Goal: Task Accomplishment & Management: Use online tool/utility

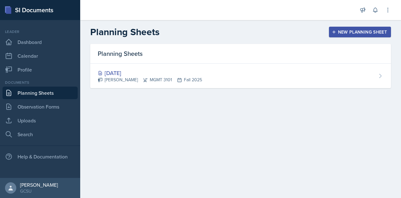
click at [363, 31] on div "New Planning Sheet" at bounding box center [360, 31] width 54 height 5
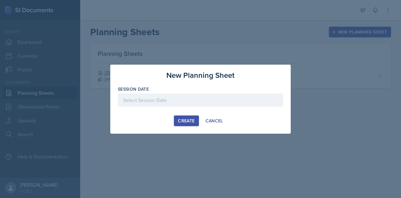
click at [145, 100] on div at bounding box center [200, 99] width 165 height 13
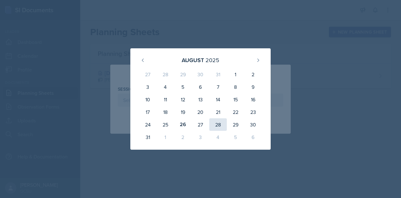
click at [218, 125] on div "28" at bounding box center [218, 124] width 18 height 13
type input "[DATE]"
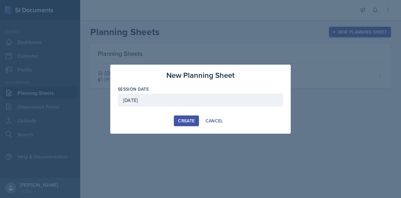
click at [189, 120] on div "Create" at bounding box center [186, 120] width 17 height 5
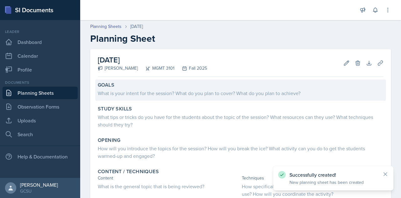
click at [147, 94] on div "What is your intent for the session? What do you plan to cover? What do you pla…" at bounding box center [241, 93] width 286 height 8
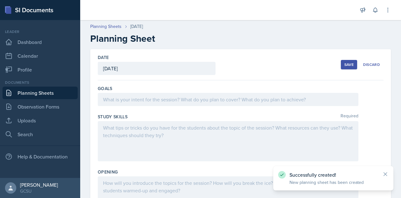
click at [136, 97] on div at bounding box center [228, 99] width 260 height 13
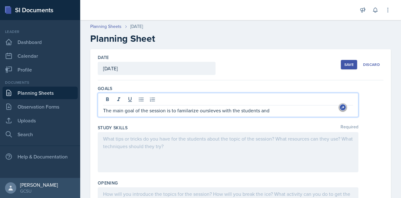
click at [190, 111] on p "The main goal of the session is to familarize oursleves with the students and" at bounding box center [228, 110] width 250 height 8
click at [274, 108] on p "The main goal of the session is to familiarize ourselves with the students and" at bounding box center [228, 110] width 250 height 8
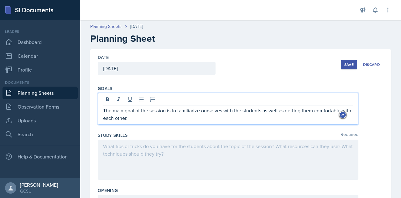
click at [189, 135] on div "Study Skills Required" at bounding box center [241, 135] width 286 height 6
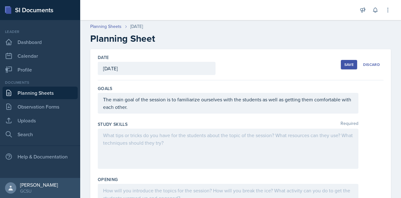
click at [150, 110] on p "The main goal of the session is to familiarize ourselves with the students as w…" at bounding box center [228, 102] width 250 height 15
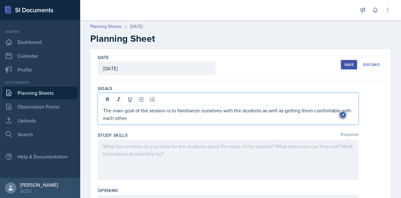
drag, startPoint x: 141, startPoint y: 118, endPoint x: 101, endPoint y: 110, distance: 40.1
click at [101, 110] on div "The main goal of the session is to familiarize ourselves with the students as w…" at bounding box center [228, 109] width 260 height 32
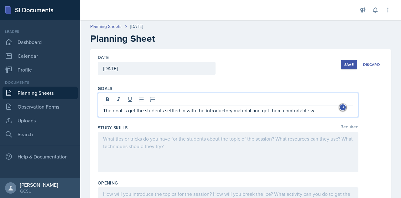
click at [133, 110] on p "The goal is get the students settled in with the introductory material and get …" at bounding box center [228, 110] width 250 height 8
click at [321, 109] on p "The goal is to get the students settled in with the introductory material and g…" at bounding box center [228, 110] width 250 height 8
click at [257, 111] on p "The goal is to get the students settled in with the introductory material and g…" at bounding box center [228, 110] width 250 height 8
click at [323, 112] on p "The goal is to get the students settled in with the introductory material and g…" at bounding box center [228, 110] width 250 height 8
click at [176, 109] on p "The goal is to get the students familiarzied and comfo" at bounding box center [228, 110] width 250 height 8
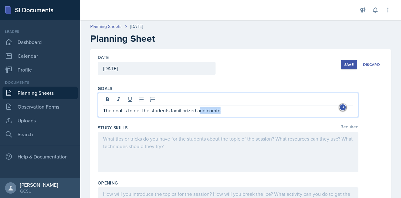
drag, startPoint x: 222, startPoint y: 111, endPoint x: 198, endPoint y: 111, distance: 23.2
click at [198, 111] on p "The goal is to get the students familiarized and comfo" at bounding box center [228, 110] width 250 height 8
click at [240, 110] on p "The goal is to get the students familiarized with us and comfortbaler with each…" at bounding box center [228, 110] width 250 height 8
click at [294, 110] on p "The goal is to get the students familiarized with us and comfortable with each …" at bounding box center [228, 110] width 250 height 8
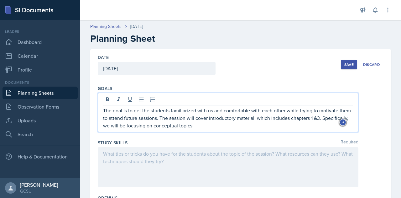
click at [222, 125] on p "The goal is to get the students familiarized with us and comfortable with each …" at bounding box center [228, 117] width 250 height 23
click at [221, 119] on p "The goal is to get the students familiarized with us and comfortable with each …" at bounding box center [228, 117] width 250 height 23
drag, startPoint x: 123, startPoint y: 124, endPoint x: 333, endPoint y: 118, distance: 210.1
click at [333, 118] on html "SI Documents Leader Dashboard Calendar Profile Documents Planning Sheets Observ…" at bounding box center [200, 99] width 401 height 198
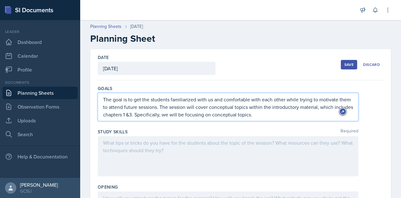
click at [261, 116] on p "The goal is to get the students familiarized with us and comfortable with each …" at bounding box center [228, 106] width 250 height 23
click at [122, 115] on p "The goal is to get the students familiarized with us and comfortable with each …" at bounding box center [228, 106] width 250 height 23
drag, startPoint x: 122, startPoint y: 115, endPoint x: 331, endPoint y: 105, distance: 209.4
click at [331, 105] on p "The goal is to get the students familiarized with us and comfortable with each …" at bounding box center [228, 106] width 250 height 23
drag, startPoint x: 255, startPoint y: 115, endPoint x: 135, endPoint y: 115, distance: 120.2
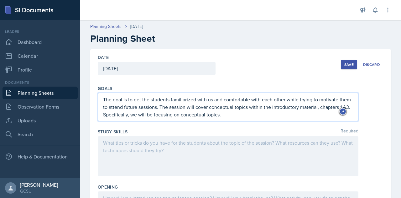
click at [135, 115] on p "The goal is to get the students familiarized with us and comfortable with each …" at bounding box center [228, 106] width 250 height 23
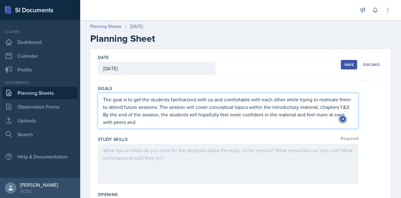
drag, startPoint x: 167, startPoint y: 122, endPoint x: 144, endPoint y: 123, distance: 23.5
click at [144, 123] on p "The goal is to get the students familiarized with us and comfortable with each …" at bounding box center [228, 110] width 250 height 30
click at [127, 152] on div at bounding box center [228, 163] width 260 height 40
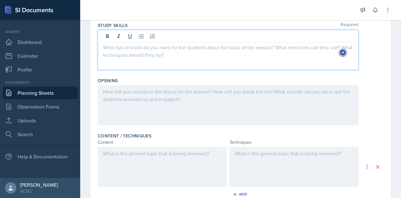
scroll to position [105, 0]
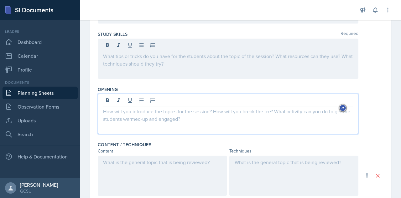
click at [116, 101] on div at bounding box center [228, 114] width 260 height 40
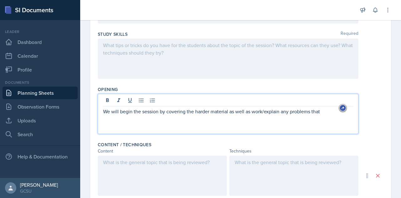
click at [185, 111] on p "We will begin the session by covering the harder material as well as work/expla…" at bounding box center [228, 111] width 250 height 8
click at [232, 112] on p "We will begin the session by covering the harder material as well as work/expla…" at bounding box center [228, 111] width 250 height 8
drag, startPoint x: 323, startPoint y: 111, endPoint x: 272, endPoint y: 114, distance: 51.7
click at [272, 114] on p "We will begin the session by covering the harder material, as well as work/expl…" at bounding box center [228, 111] width 250 height 8
click at [195, 111] on p "We will begin the session by covering the harder material, as well as work thro…" at bounding box center [228, 114] width 250 height 15
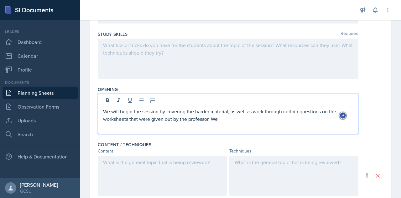
click at [231, 119] on p "We will begin the session by covering the harder material, as well as work thro…" at bounding box center [228, 114] width 250 height 15
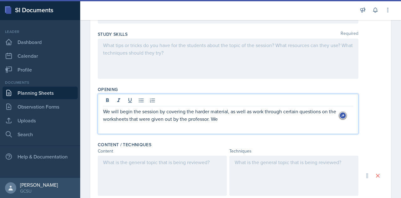
click at [264, 111] on p "We will begin the session by covering the harder material, as well as work thro…" at bounding box center [228, 114] width 250 height 15
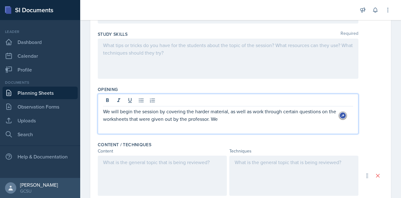
click at [223, 118] on p "We will begin the session by covering the harder material, as well as work thro…" at bounding box center [228, 114] width 250 height 15
click at [185, 112] on p "We will begin the session by covering the harder material, as well as work thro…" at bounding box center [228, 114] width 250 height 15
click at [265, 114] on p "We will begin the session by covering the harder material, as well as work thro…" at bounding box center [228, 114] width 250 height 15
click at [264, 111] on p "We will begin the session by covering the harder material, as well as work thro…" at bounding box center [228, 114] width 250 height 15
click at [302, 121] on p "We will begin the session by covering the harder material, as well as working t…" at bounding box center [228, 114] width 250 height 15
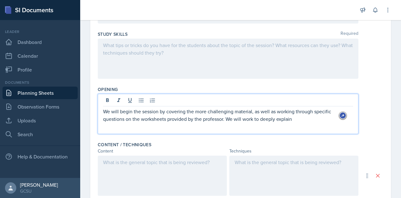
drag, startPoint x: 293, startPoint y: 119, endPoint x: 229, endPoint y: 118, distance: 63.9
click at [229, 118] on p "We will begin the session by covering the more challenging material, as well as…" at bounding box center [228, 114] width 250 height 15
click at [254, 120] on p "We will begin the session by covering the more challenging material, as well as…" at bounding box center [228, 114] width 250 height 15
click at [332, 122] on div "We will begin the session by covering the more challenging material, as well as…" at bounding box center [228, 114] width 260 height 40
click at [333, 120] on p "We will begin the session by covering the more challenging material, as well as…" at bounding box center [228, 114] width 250 height 15
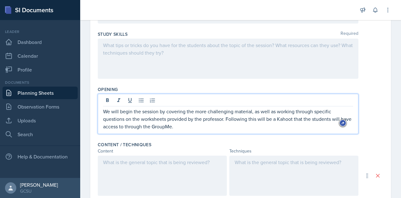
click at [170, 125] on p "We will begin the session by covering the more challenging material, as well as…" at bounding box center [228, 118] width 250 height 23
click at [182, 123] on p "We will begin the session by covering the more challenging material, as well as…" at bounding box center [228, 118] width 250 height 23
click at [155, 127] on p "We will begin the session by covering the more challenging material, as well as…" at bounding box center [228, 118] width 250 height 23
click at [189, 126] on p "We will begin the session by covering the more challenging material, as well as…" at bounding box center [228, 118] width 250 height 23
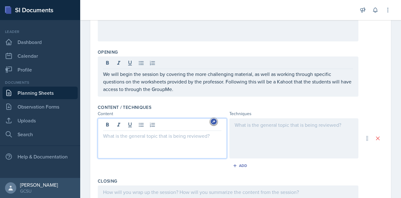
click at [141, 132] on p at bounding box center [162, 136] width 118 height 8
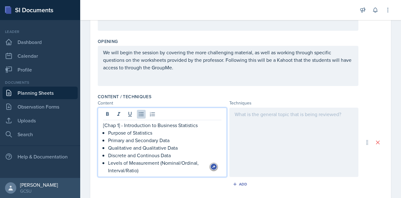
click at [149, 147] on p "Qualitative and Qualitative Data" at bounding box center [164, 148] width 113 height 8
click at [147, 155] on p "Discrete and Continous Data" at bounding box center [164, 155] width 113 height 8
click at [150, 168] on p "Levels of Measurement (Nominal/Ordinal, Interval/Ratio)" at bounding box center [164, 166] width 113 height 15
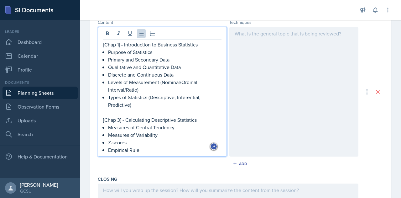
scroll to position [234, 0]
click at [165, 134] on p "Measures of Variability" at bounding box center [164, 135] width 113 height 8
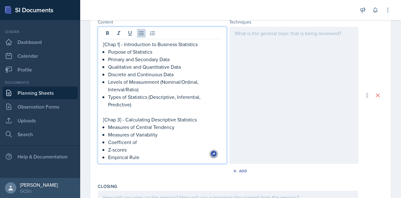
click at [115, 142] on p "Coefficent of" at bounding box center [164, 142] width 113 height 8
click at [126, 143] on p "Coefficent of" at bounding box center [164, 142] width 113 height 8
click at [135, 142] on p "Coefficent of" at bounding box center [164, 142] width 113 height 8
click at [133, 141] on p "Coeff" at bounding box center [164, 142] width 113 height 8
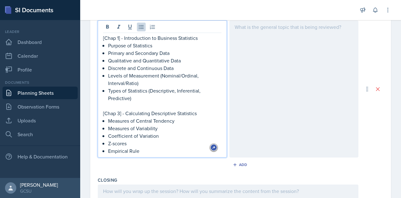
click at [128, 143] on p "Z-scores" at bounding box center [164, 143] width 113 height 8
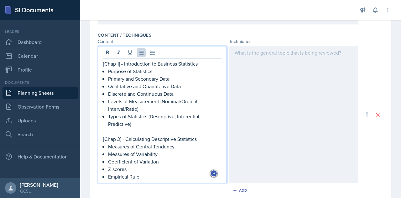
scroll to position [214, 0]
click at [181, 144] on p "Measures of Central Tendency" at bounding box center [164, 147] width 113 height 8
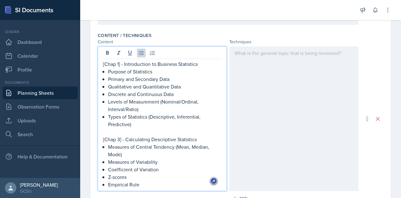
click at [167, 161] on p "Measures of Variability" at bounding box center [164, 162] width 113 height 8
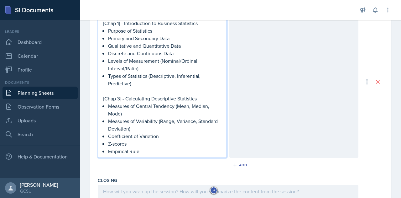
scroll to position [187, 0]
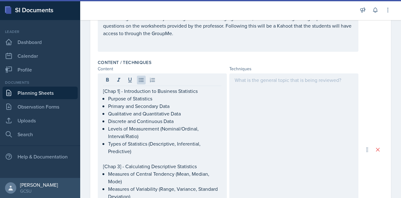
click at [261, 84] on div at bounding box center [293, 149] width 129 height 152
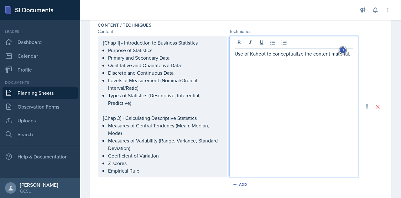
scroll to position [224, 0]
click at [234, 54] on p "Use of Kahoot to conceptualize the content material." at bounding box center [293, 54] width 118 height 8
click at [269, 63] on p "Use of Kahoot to conceptualize the content material." at bounding box center [296, 57] width 113 height 15
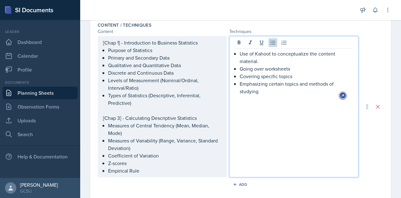
click at [257, 92] on p "Emphasizing certain topics and methods of studying" at bounding box center [296, 87] width 113 height 15
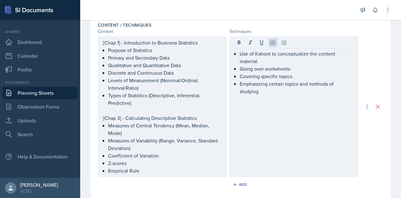
click at [272, 105] on div "Use of Kahoot to conceptualize the content material. Going over worksheets Cove…" at bounding box center [293, 106] width 129 height 141
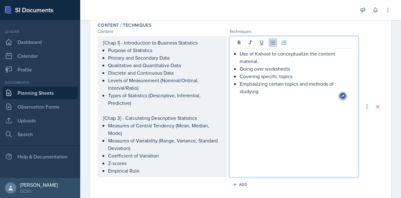
scroll to position [224, 0]
click at [258, 77] on p "Covering specific topics" at bounding box center [296, 77] width 113 height 8
drag, startPoint x: 262, startPoint y: 92, endPoint x: 228, endPoint y: 84, distance: 34.6
click at [229, 84] on div "Use of Kahoot to conceptualize the content material. Going over worksheets Cove…" at bounding box center [293, 107] width 129 height 141
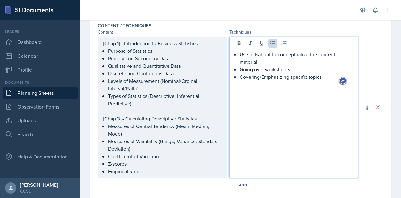
click at [287, 109] on div "Use of Kahoot to conceptualize the content material. Going over worksheets Cove…" at bounding box center [293, 107] width 129 height 141
drag, startPoint x: 320, startPoint y: 76, endPoint x: 287, endPoint y: 77, distance: 32.3
click at [287, 77] on p "Covering/Emphasizing specific topics" at bounding box center [296, 77] width 113 height 8
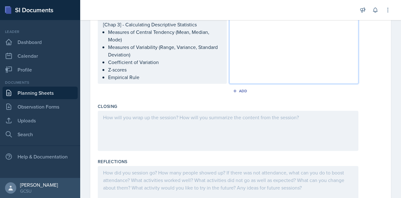
scroll to position [328, 0]
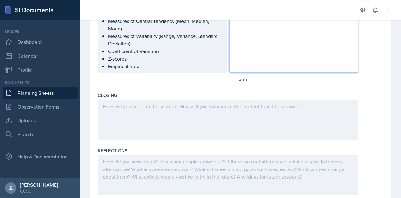
click at [151, 110] on p at bounding box center [228, 106] width 250 height 8
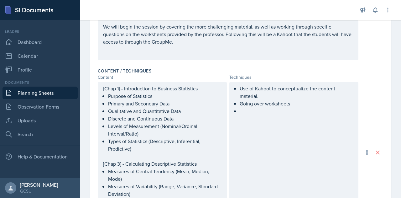
scroll to position [189, 0]
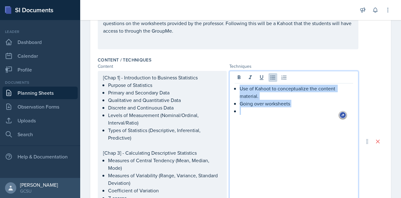
drag, startPoint x: 248, startPoint y: 110, endPoint x: 234, endPoint y: 88, distance: 26.0
click at [234, 88] on div "Use of Kahoot to conceptualize the content material. Going over worksheets" at bounding box center [293, 104] width 118 height 38
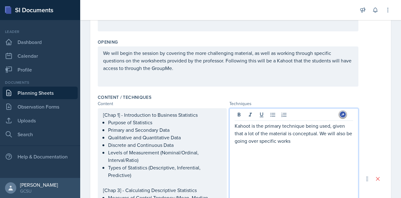
scroll to position [192, 0]
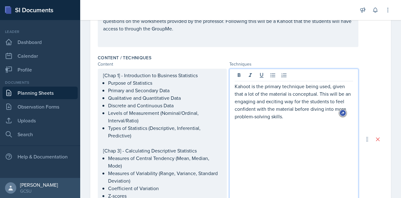
click at [332, 108] on p "Kahoot is the primary technique being used, given that a lot of the material is…" at bounding box center [293, 101] width 118 height 38
click at [347, 107] on p "Kahoot is the primary technique being used, given that a lot of the material is…" at bounding box center [293, 101] width 118 height 38
click at [291, 116] on p "Kahoot is the primary technique being used, given that a lot of the material is…" at bounding box center [293, 101] width 118 height 38
click at [291, 130] on div "Kahoot is the primary technique being used, given that a lot of the material is…" at bounding box center [293, 139] width 129 height 141
click at [322, 116] on p "Kahoot is the primary technique being used, given that a lot of the material is…" at bounding box center [293, 101] width 118 height 38
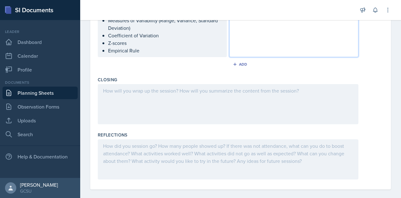
scroll to position [349, 0]
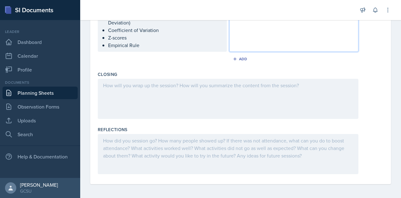
click at [156, 88] on div at bounding box center [228, 99] width 260 height 40
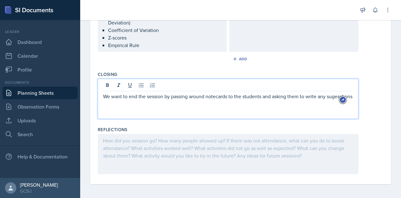
click at [121, 100] on p "We want to end the session by passing around notecards to the students and aski…" at bounding box center [228, 96] width 250 height 8
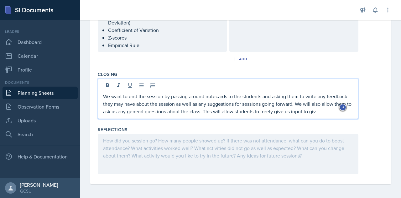
scroll to position [356, 0]
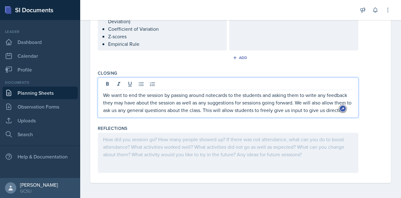
drag, startPoint x: 161, startPoint y: 113, endPoint x: 333, endPoint y: 102, distance: 172.8
click at [333, 102] on p "We want to end the session by passing around notecards to the students and aski…" at bounding box center [228, 102] width 250 height 23
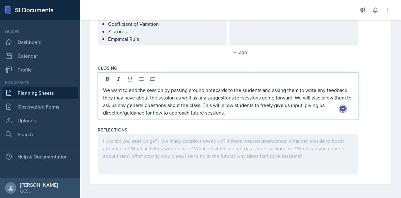
click at [307, 104] on p "We want to end the session by passing around notecards to the students and aski…" at bounding box center [228, 101] width 250 height 30
click at [269, 110] on p "We want to end the session by passing around notecards to the students and aski…" at bounding box center [228, 101] width 250 height 30
drag, startPoint x: 261, startPoint y: 112, endPoint x: 225, endPoint y: 112, distance: 36.3
click at [225, 112] on p "We want to end the session by passing around notecards to the students and aski…" at bounding box center [228, 101] width 250 height 30
click at [264, 112] on p "We want to end the session by passing around notecards to the students and aski…" at bounding box center [228, 101] width 250 height 30
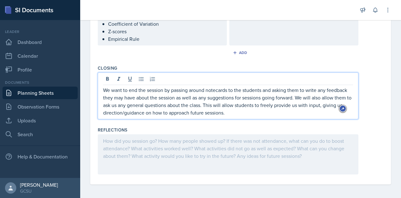
click at [200, 96] on p "We want to end the session by passing around notecards to the students and aski…" at bounding box center [228, 101] width 250 height 30
click at [292, 97] on p "We want to end the session by passing around notecards to the students and aski…" at bounding box center [228, 101] width 250 height 30
click at [124, 89] on p "We would like to conclude the session by circulating notecards among the studen…" at bounding box center [228, 101] width 250 height 30
click at [271, 110] on p "We want to conclude the session by circulating notecards among the students and…" at bounding box center [228, 101] width 250 height 30
drag, startPoint x: 207, startPoint y: 90, endPoint x: 185, endPoint y: 90, distance: 22.2
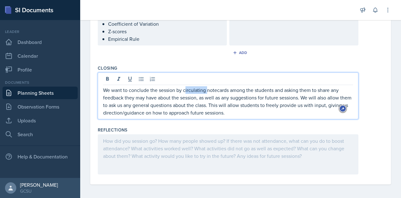
click at [185, 90] on p "We want to conclude the session by circulating notecards among the students and…" at bounding box center [228, 101] width 250 height 30
click at [234, 89] on p "We want to conclude the session by passing notecards among the students and ask…" at bounding box center [228, 101] width 250 height 30
click at [170, 98] on p "We want to conclude the session by passing notecards among the students and ask…" at bounding box center [228, 101] width 250 height 30
click at [241, 90] on p "We want to conclude the session by passing notecards among the students and ask…" at bounding box center [228, 101] width 250 height 30
click at [263, 112] on p "We want to conclude the session by passing notecards to the students and asking…" at bounding box center [228, 101] width 250 height 30
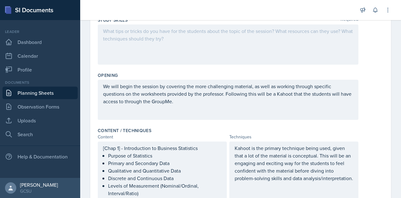
scroll to position [0, 0]
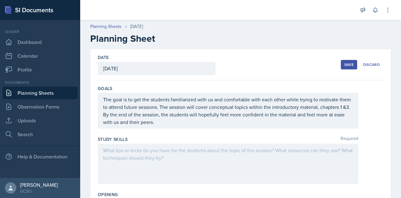
click at [345, 64] on div "Save" at bounding box center [348, 64] width 9 height 5
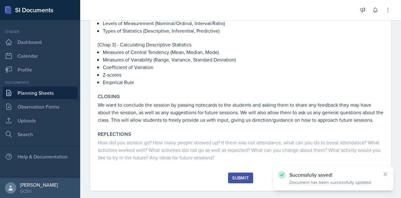
scroll to position [235, 0]
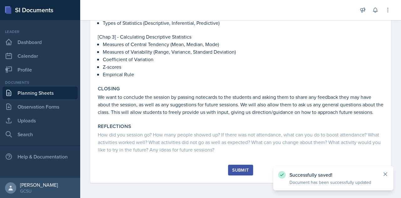
click at [386, 173] on icon at bounding box center [385, 173] width 3 height 3
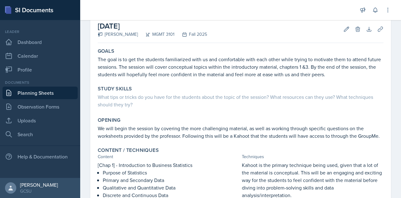
scroll to position [0, 0]
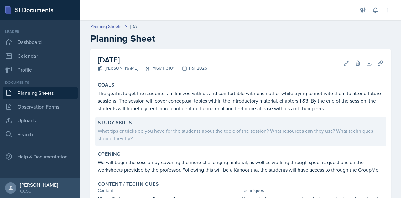
click at [128, 132] on div "What tips or tricks do you have for the students about the topic of the session…" at bounding box center [241, 134] width 286 height 15
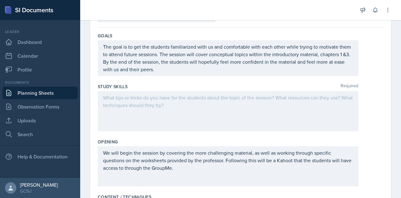
scroll to position [50, 0]
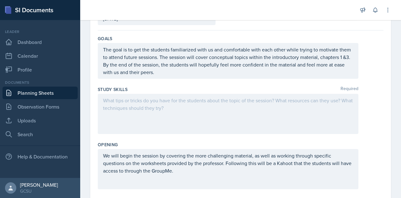
click at [120, 101] on p at bounding box center [228, 100] width 250 height 8
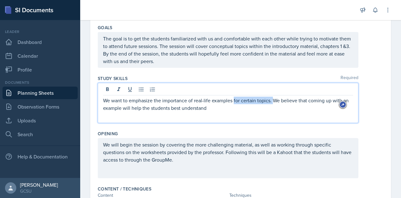
drag, startPoint x: 273, startPoint y: 100, endPoint x: 233, endPoint y: 100, distance: 39.4
click at [233, 100] on p "We want to emphasize the importance of real-life examples for certain topics. W…" at bounding box center [228, 103] width 250 height 15
click at [188, 107] on p "We want to emphasize the importance of real-life examples. We believe that comi…" at bounding box center [228, 103] width 250 height 15
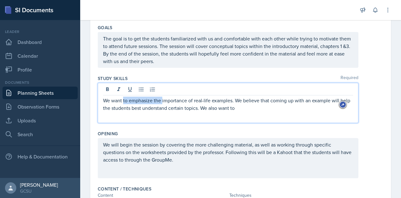
drag, startPoint x: 162, startPoint y: 100, endPoint x: 122, endPoint y: 99, distance: 39.5
click at [122, 99] on p "We want to emphasize the importance of real-life examples. We believe that comi…" at bounding box center [228, 103] width 250 height 15
click at [178, 109] on p "We want to emphasize the importance of real-life examples. We believe that comi…" at bounding box center [228, 103] width 250 height 15
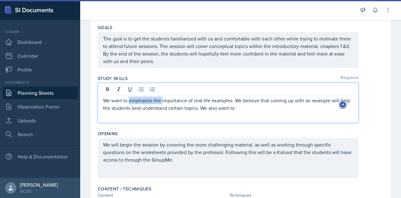
drag, startPoint x: 162, startPoint y: 101, endPoint x: 130, endPoint y: 101, distance: 32.6
click at [130, 101] on p "We want to emphasize the importance of real-life examples. We believe that comi…" at bounding box center [228, 103] width 250 height 15
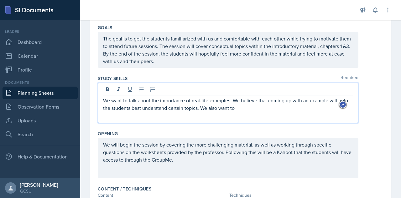
click at [191, 101] on p "We want to talk about the importance of real-life examples. We believe that com…" at bounding box center [228, 103] width 250 height 15
click at [205, 111] on div "We want to talk about the importance of thinking about real-life examples. We b…" at bounding box center [228, 103] width 260 height 40
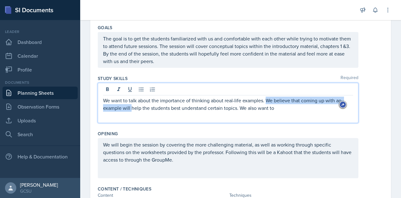
drag, startPoint x: 131, startPoint y: 107, endPoint x: 265, endPoint y: 99, distance: 135.2
click at [265, 99] on p "We want to talk about the importance of thinking about real-life examples. We b…" at bounding box center [228, 103] width 250 height 15
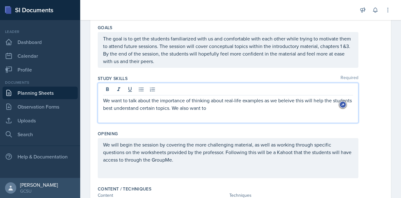
click at [123, 109] on p "We want to talk about the importance of thinking about real-life examples as we…" at bounding box center [228, 103] width 250 height 15
click at [143, 108] on p "We want to talk about the importance of thinking about real-life examples as we…" at bounding box center [228, 103] width 250 height 15
click at [172, 109] on p "We want to talk about the importance of thinking about real-life examples as we…" at bounding box center [228, 103] width 250 height 15
click at [131, 107] on p "We want to talk about the importance of thinking about real-life examples as we…" at bounding box center [228, 103] width 250 height 15
click at [248, 109] on p "We want to talk about the importance of thinking about real-life examples as we…" at bounding box center [228, 103] width 250 height 15
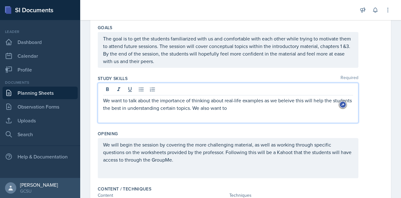
click at [288, 100] on p "We want to talk about the importance of thinking about real-life examples as we…" at bounding box center [228, 103] width 250 height 15
click at [208, 110] on p "We want to discuss the importance of considering real-life examples, as we beli…" at bounding box center [228, 103] width 250 height 15
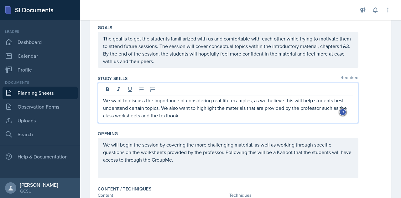
click at [328, 107] on p "We want to discuss the importance of considering real-life examples, as we beli…" at bounding box center [228, 107] width 250 height 23
click at [204, 115] on p "We want to discuss the importance of considering real-life examples, as we beli…" at bounding box center [228, 107] width 250 height 23
click at [272, 100] on p "We want to discuss the importance of considering real-life examples, as we beli…" at bounding box center [228, 107] width 250 height 23
click at [186, 114] on p "We want to discuss the importance of considering real-life examples, as this wi…" at bounding box center [228, 107] width 250 height 23
click at [250, 101] on p "We want to discuss the importance of considering real-life examples, as this wi…" at bounding box center [228, 107] width 250 height 23
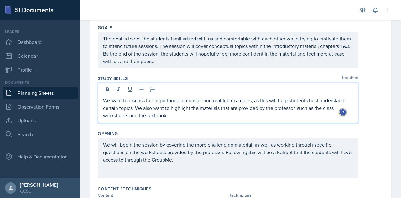
click at [189, 116] on p "We want to discuss the importance of considering real-life examples, as this wi…" at bounding box center [228, 107] width 250 height 23
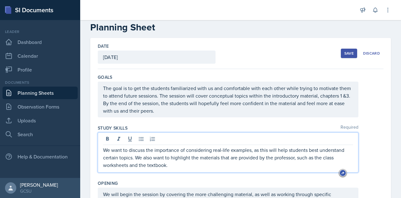
scroll to position [0, 0]
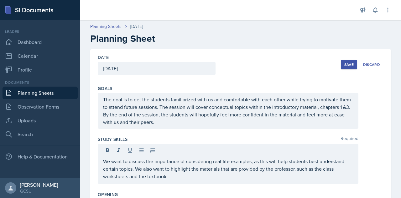
click at [344, 65] on div "Save" at bounding box center [348, 64] width 9 height 5
